Goal: Find specific page/section: Find specific page/section

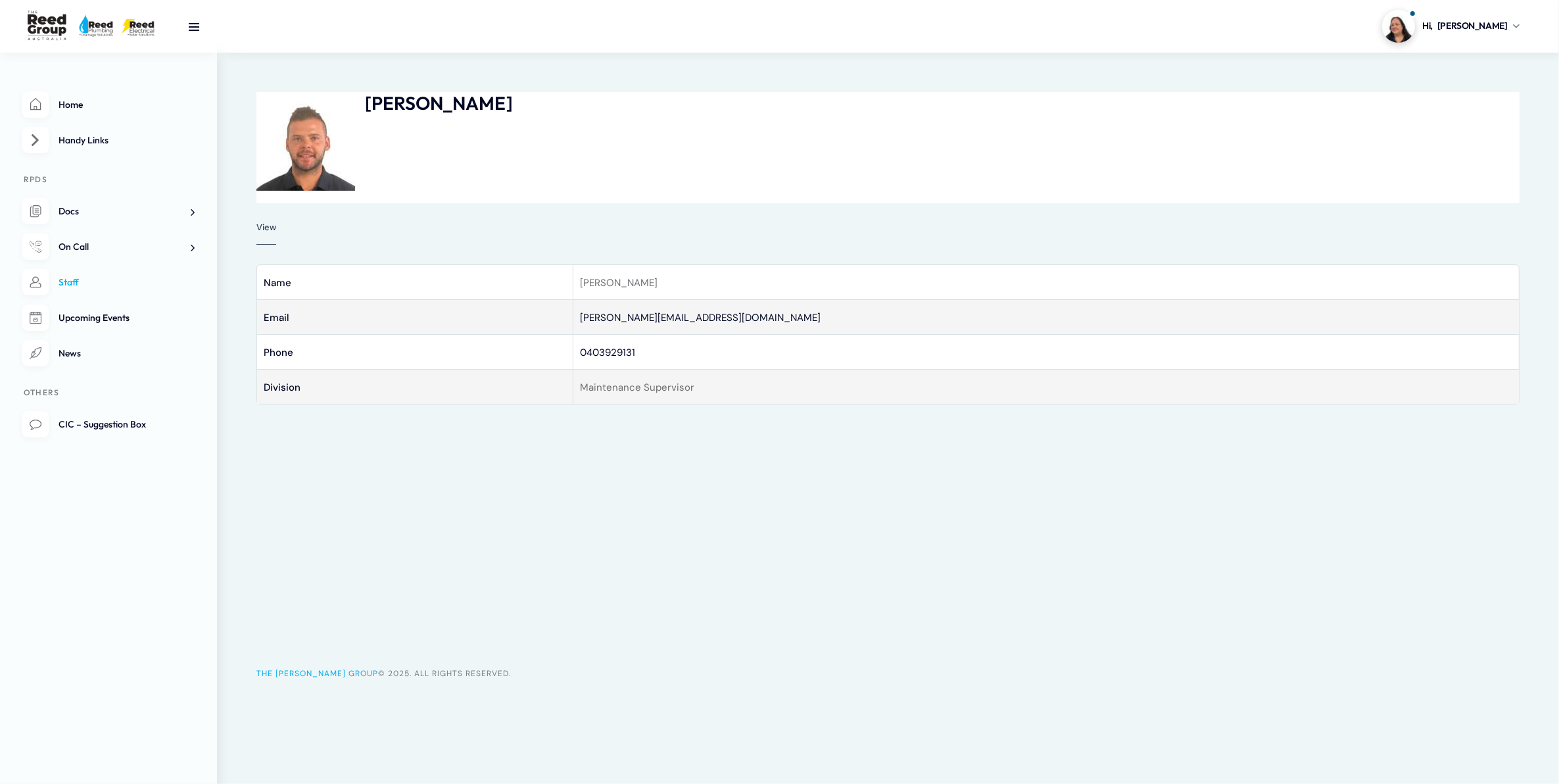
click at [68, 278] on span "Staff" at bounding box center [68, 282] width 21 height 12
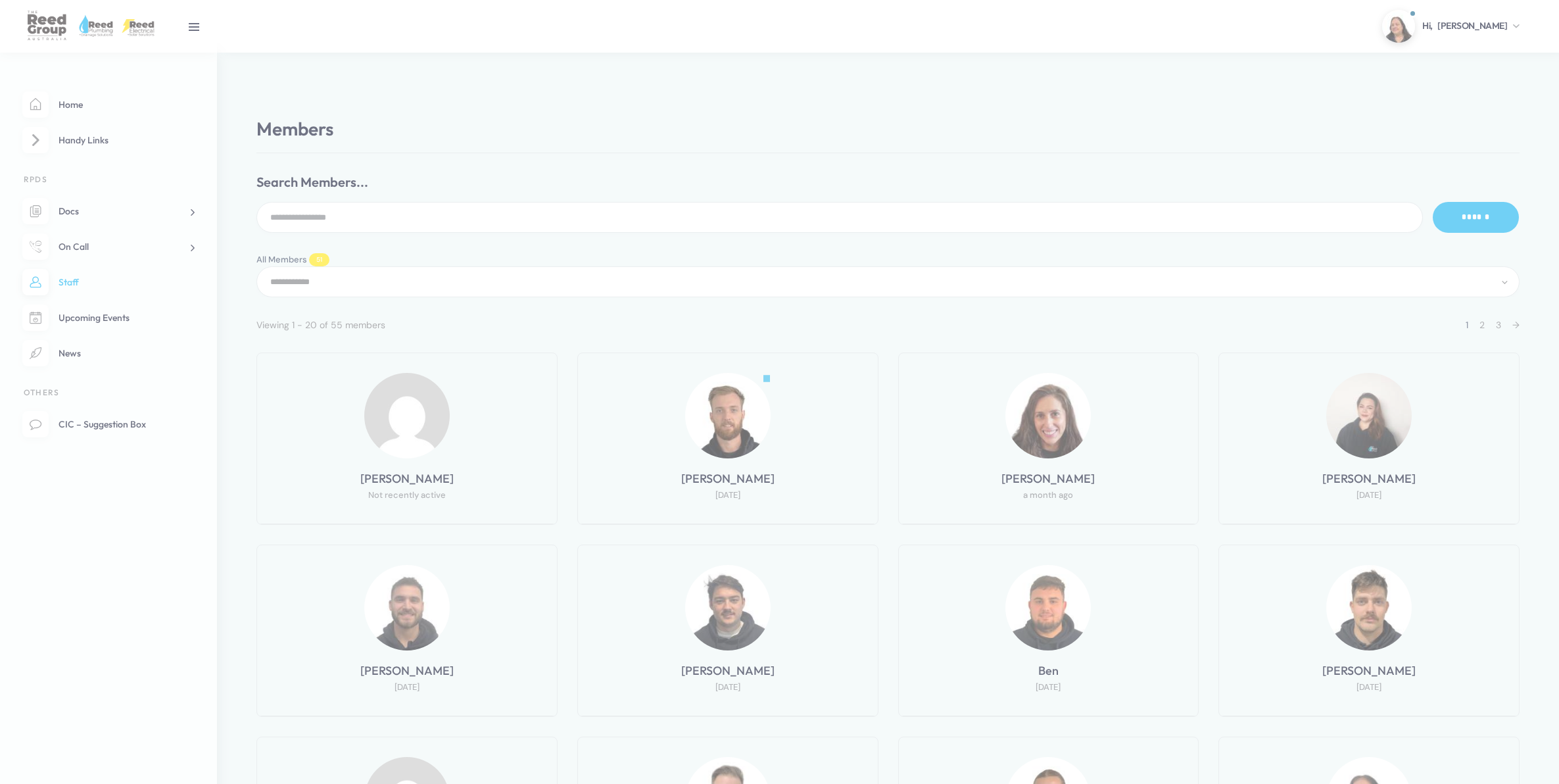
select select "**********"
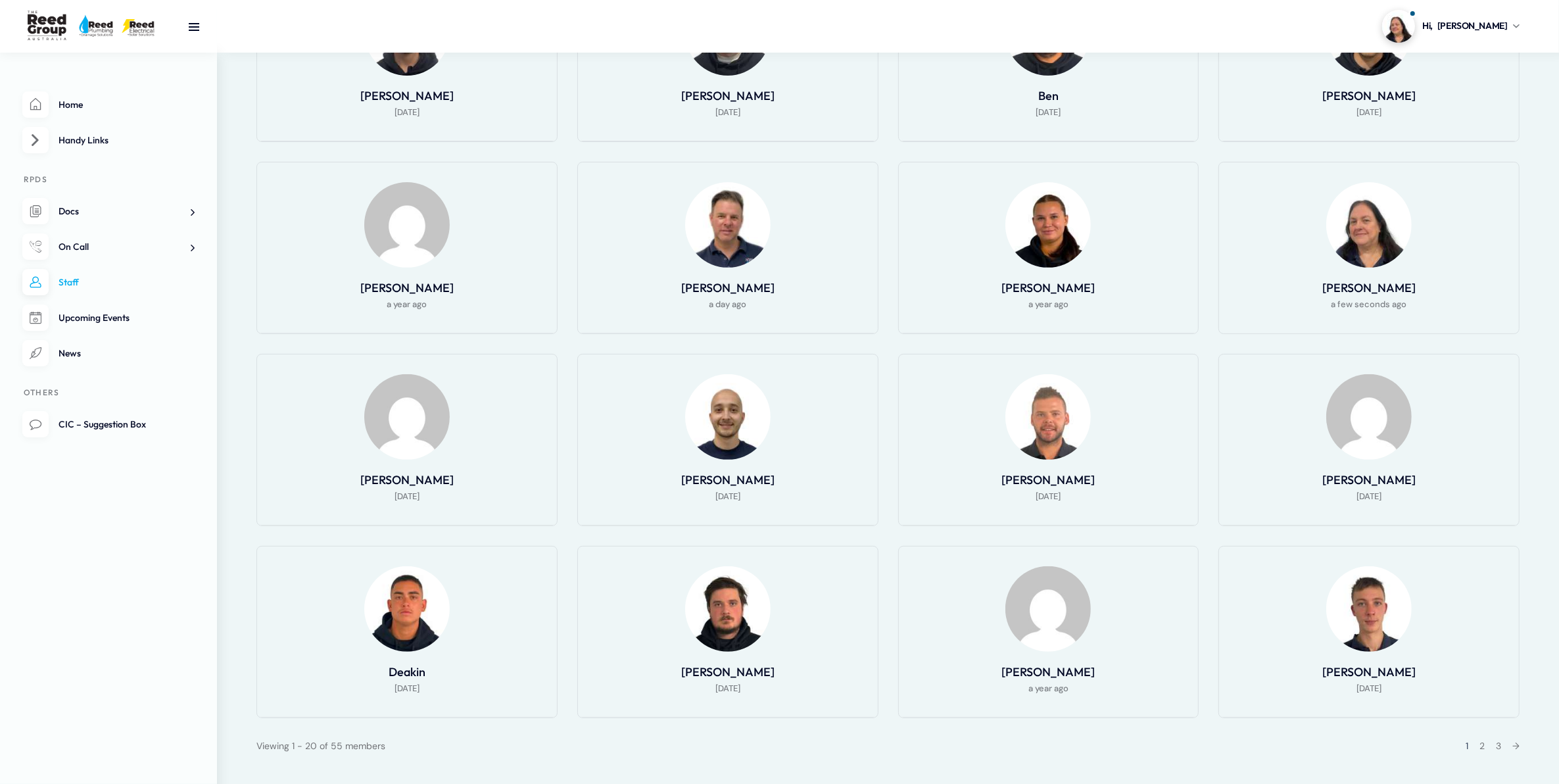
scroll to position [643, 0]
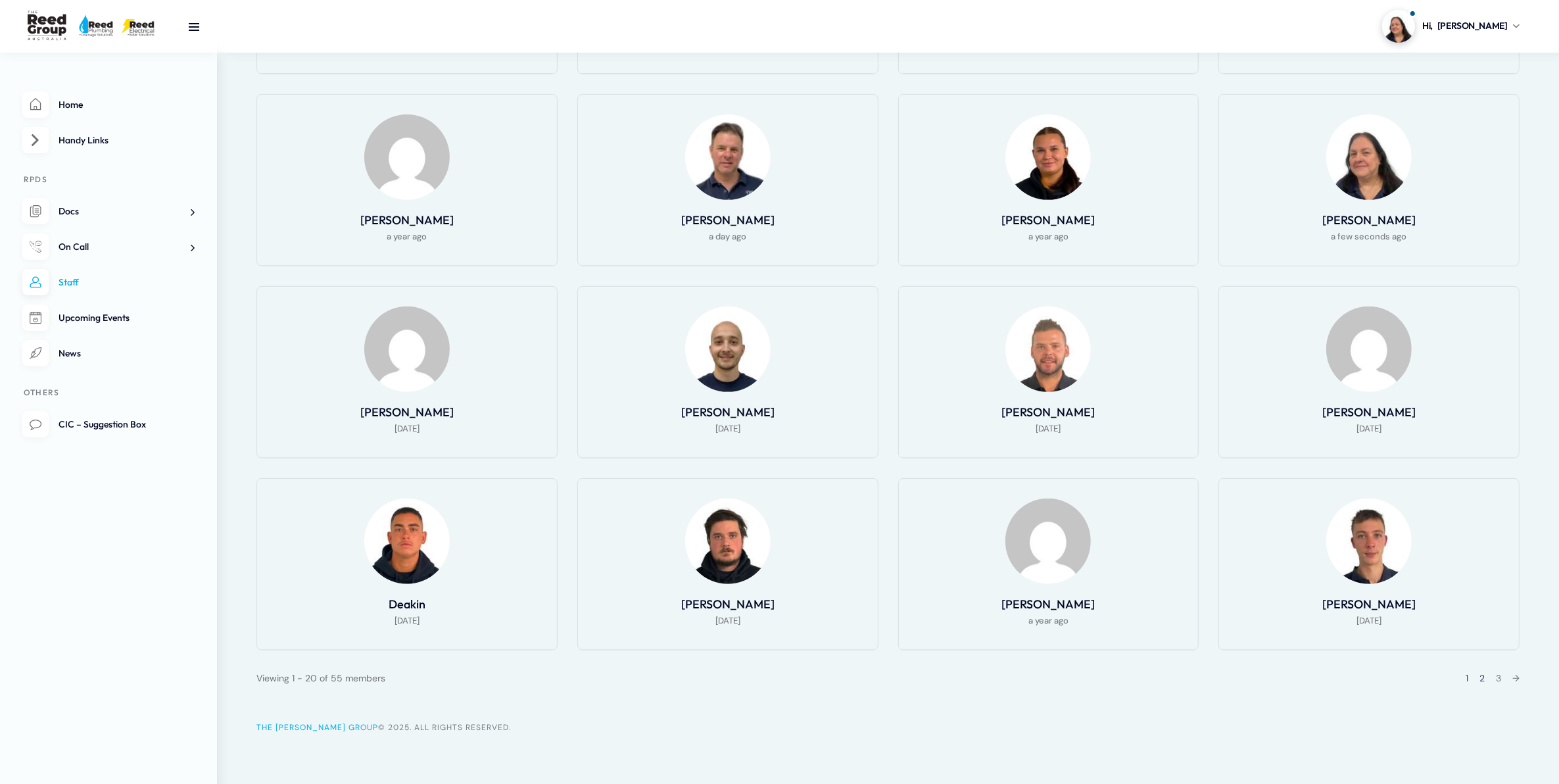
click at [1480, 675] on link "2" at bounding box center [1482, 677] width 5 height 12
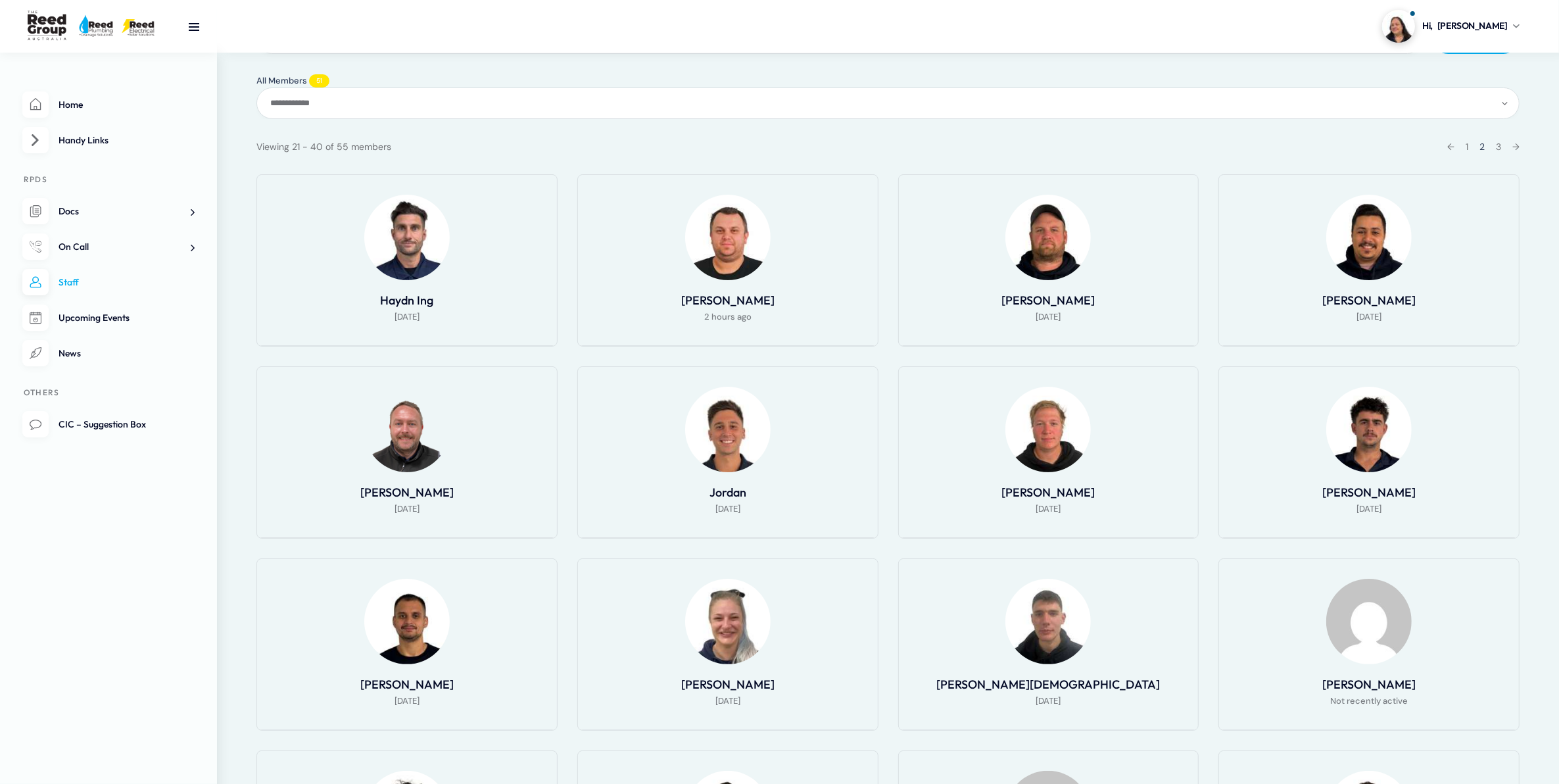
scroll to position [150, 0]
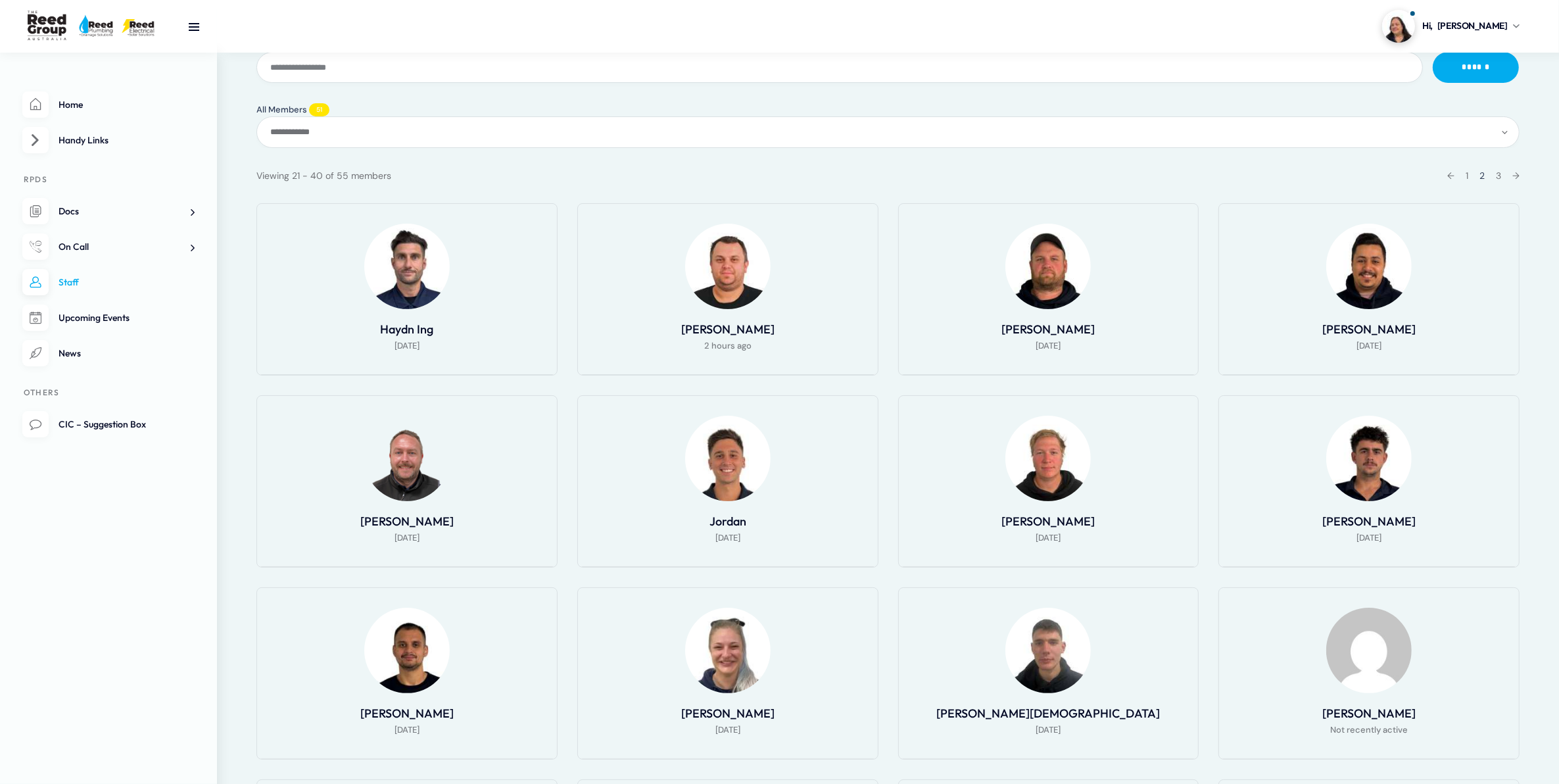
click at [439, 522] on div "[PERSON_NAME]" at bounding box center [407, 521] width 267 height 16
click at [421, 514] on link "[PERSON_NAME]" at bounding box center [407, 521] width 94 height 15
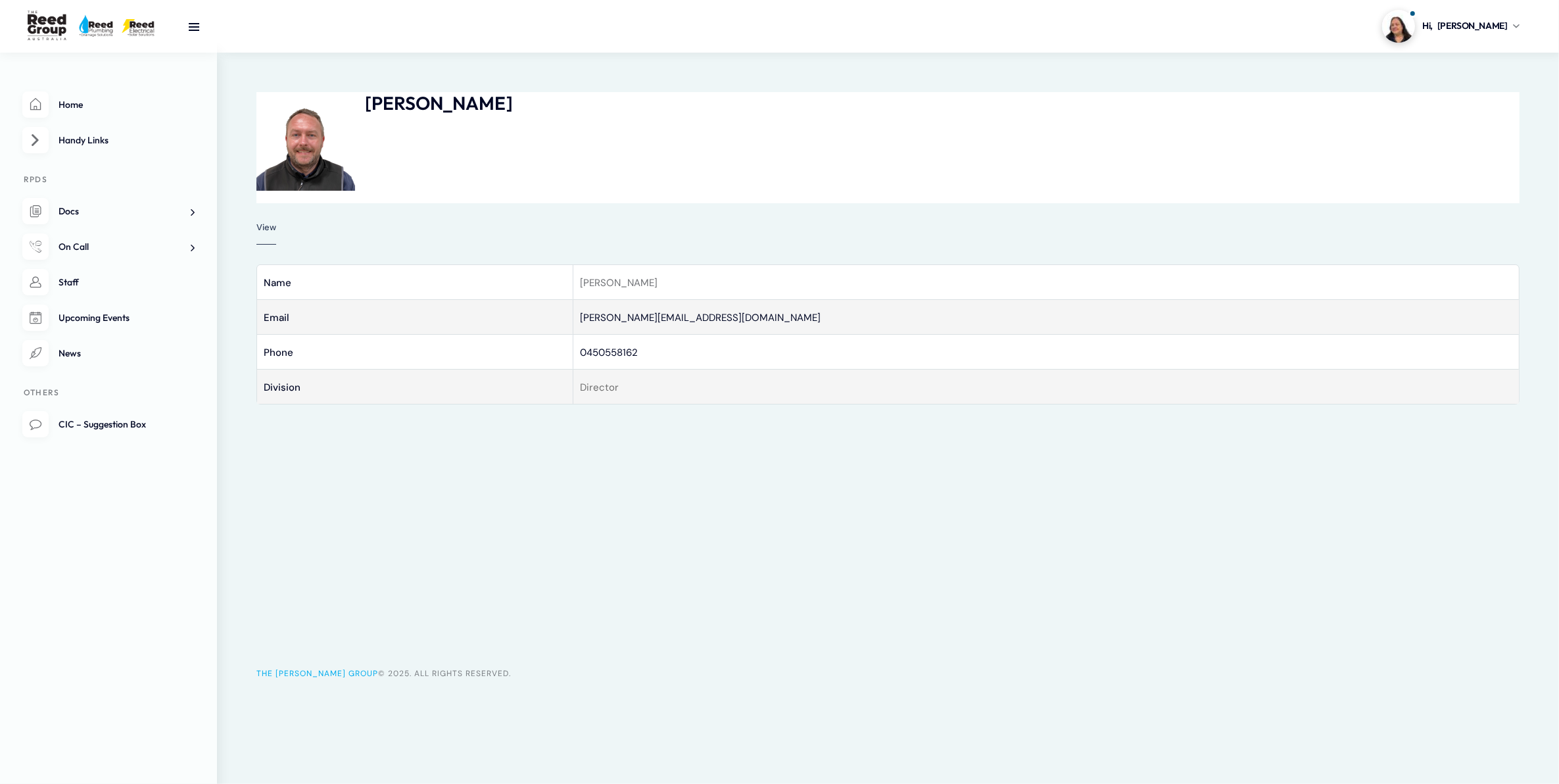
click at [723, 566] on div "[PERSON_NAME] [DATE] Profile View Base Name [PERSON_NAME] Email [PERSON_NAME][E…" at bounding box center [888, 362] width 1342 height 619
